Goal: Task Accomplishment & Management: Use online tool/utility

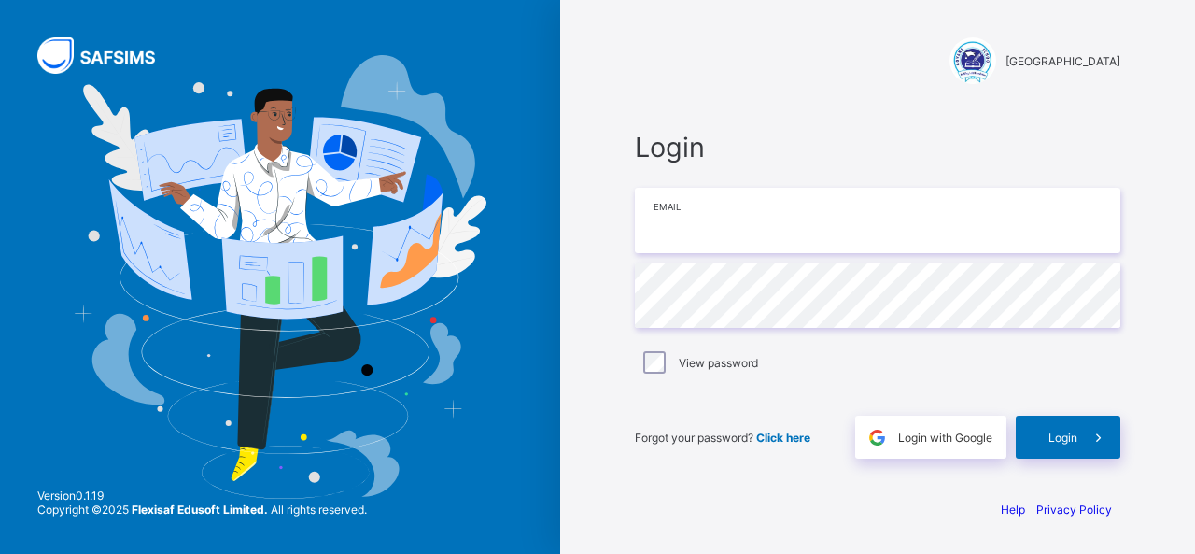
click at [777, 227] on input "email" at bounding box center [877, 220] width 485 height 65
click at [861, 136] on span "Login" at bounding box center [877, 147] width 485 height 33
click at [974, 217] on input "email" at bounding box center [877, 220] width 485 height 65
click at [914, 222] on input "email" at bounding box center [877, 220] width 485 height 65
